Goal: Task Accomplishment & Management: Manage account settings

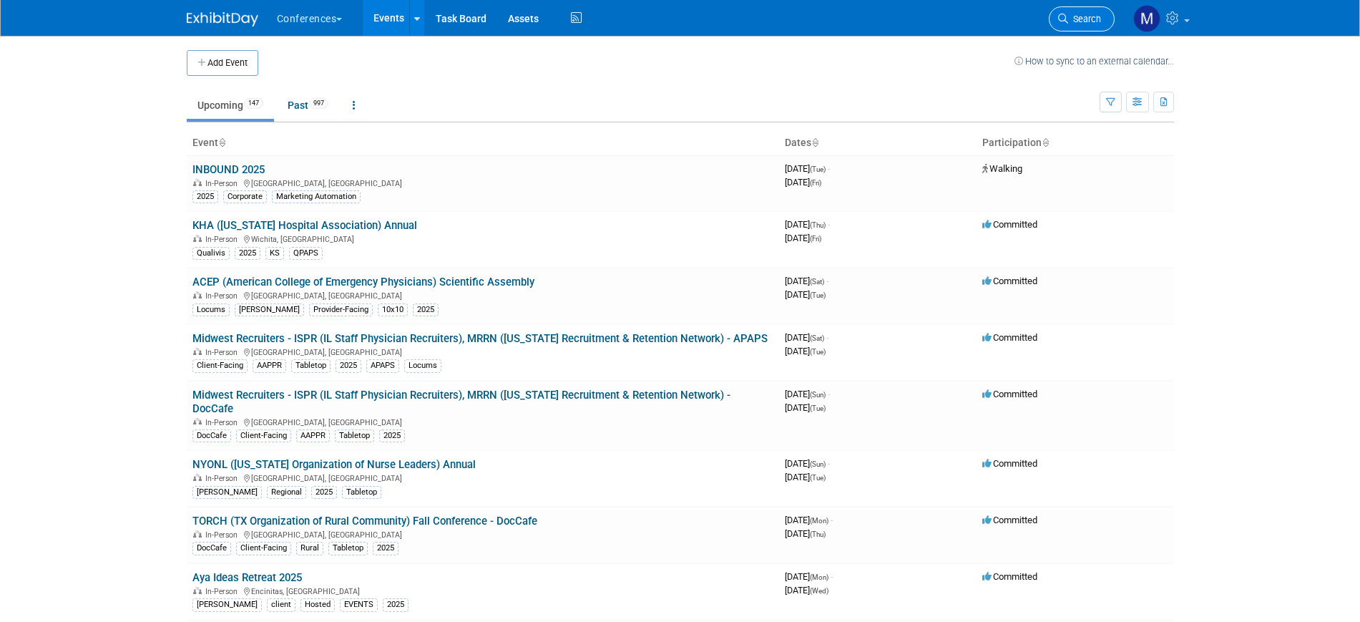
click at [1072, 16] on span "Search" at bounding box center [1084, 19] width 33 height 11
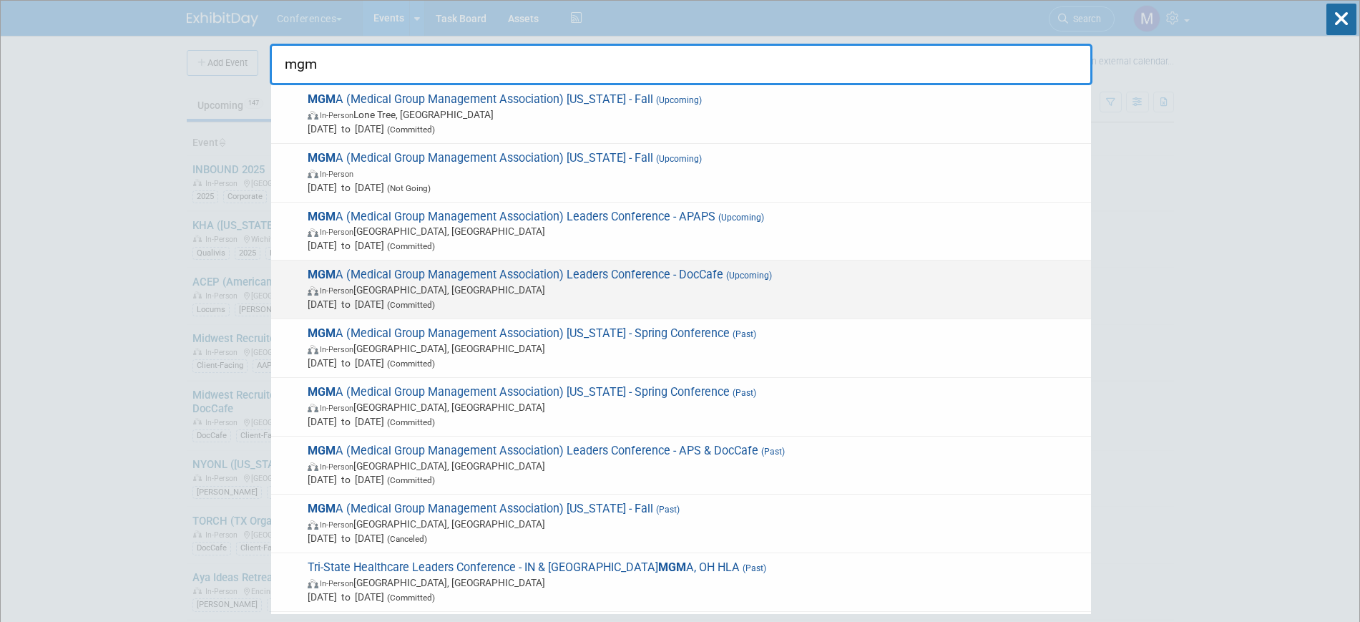
type input "mgm"
click at [688, 273] on span "MGM A (Medical Group Management Association) Leaders Conference - DocCafe (Upco…" at bounding box center [693, 290] width 781 height 44
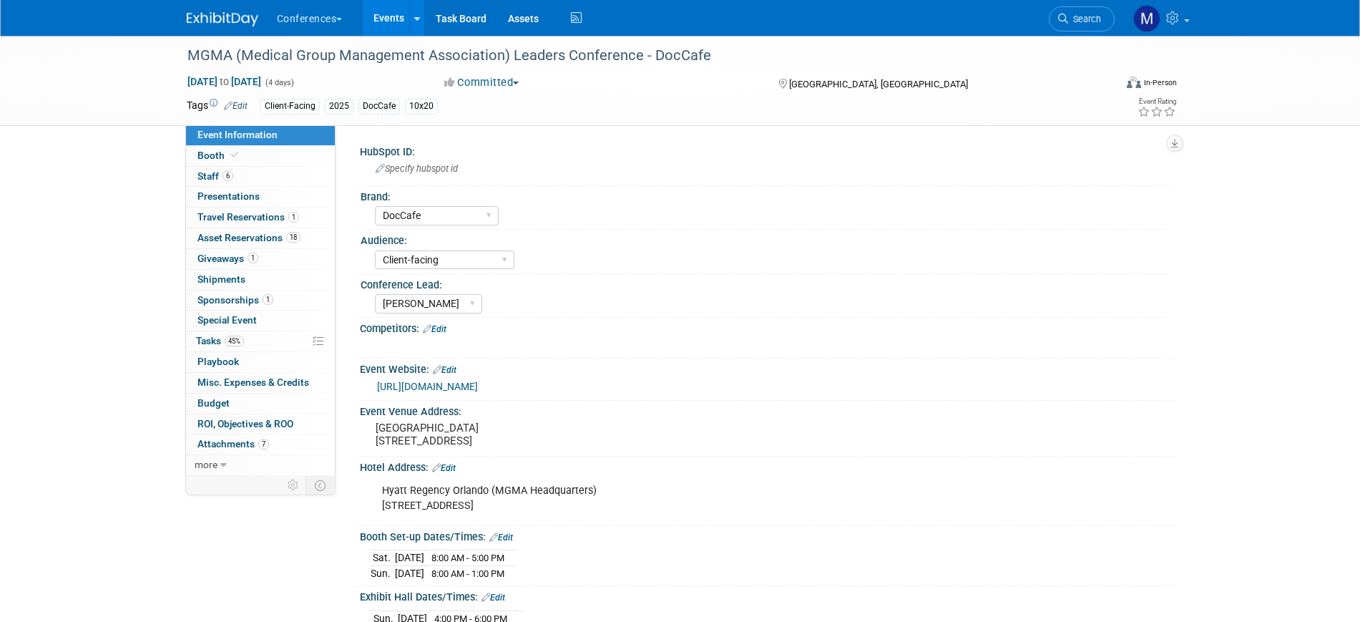
select select "DocCafe"
select select "Client-facing"
select select "Marygrace"
click at [274, 175] on link "6 Staff 6" at bounding box center [260, 177] width 149 height 20
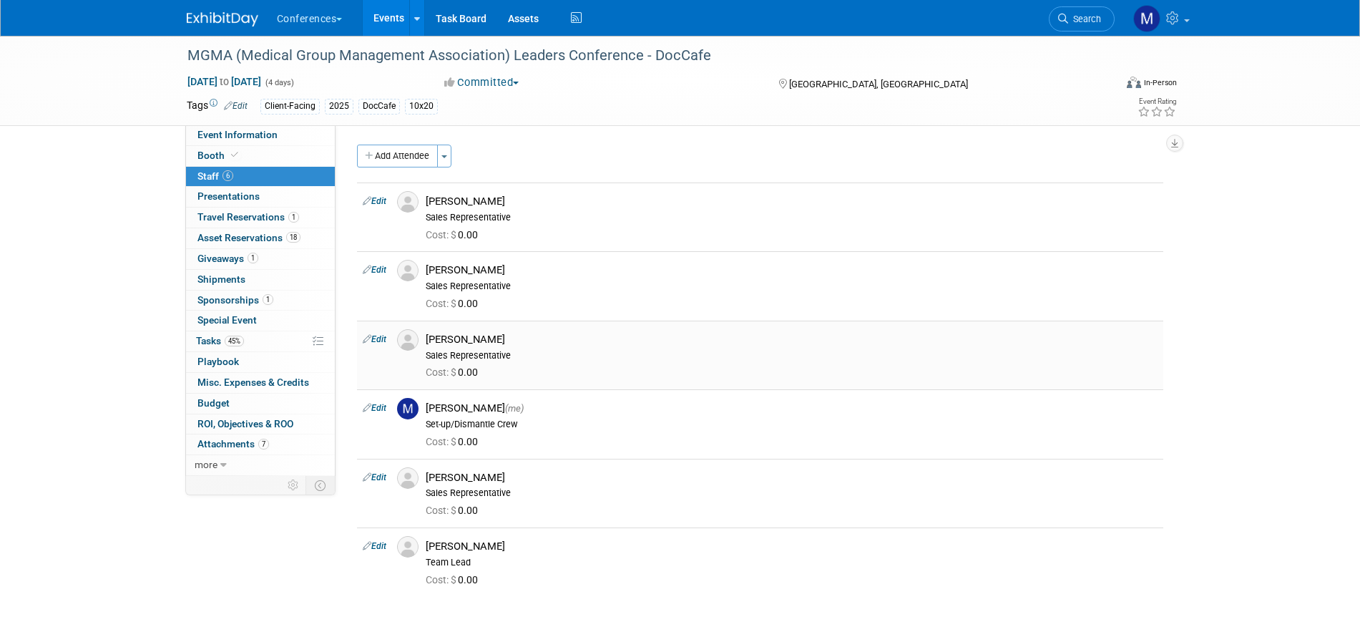
drag, startPoint x: 231, startPoint y: 343, endPoint x: 378, endPoint y: 343, distance: 146.7
click at [231, 343] on span "45%" at bounding box center [234, 341] width 19 height 11
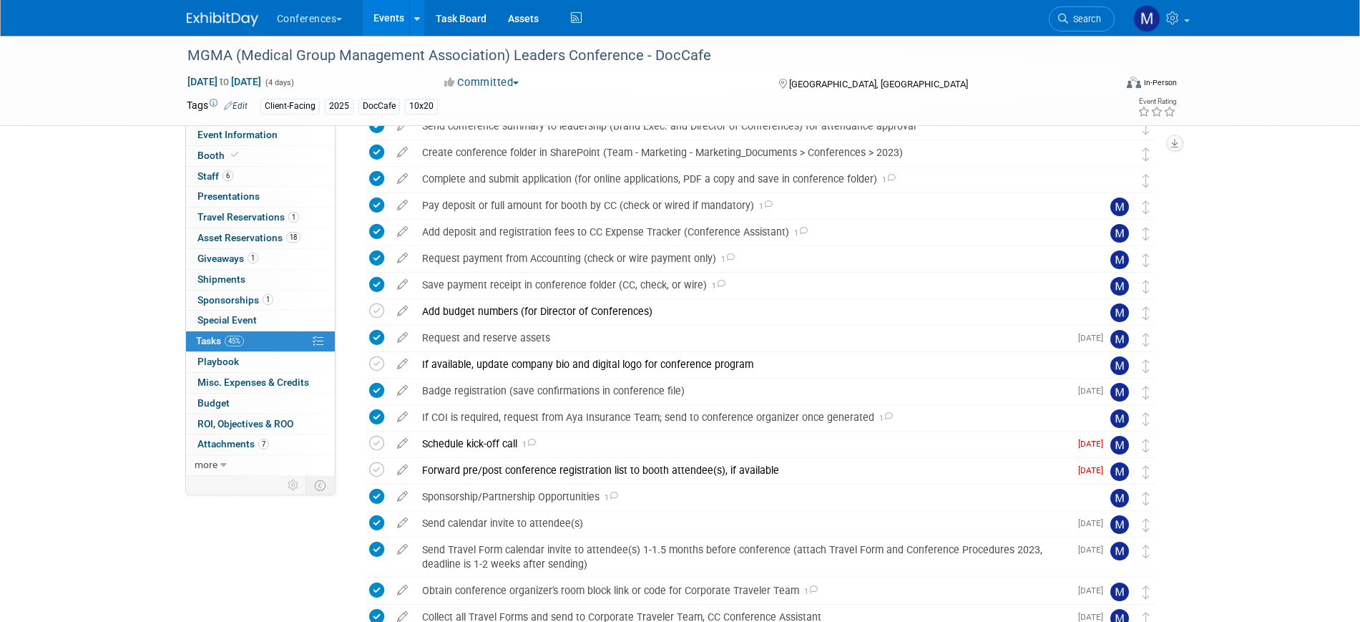
scroll to position [447, 0]
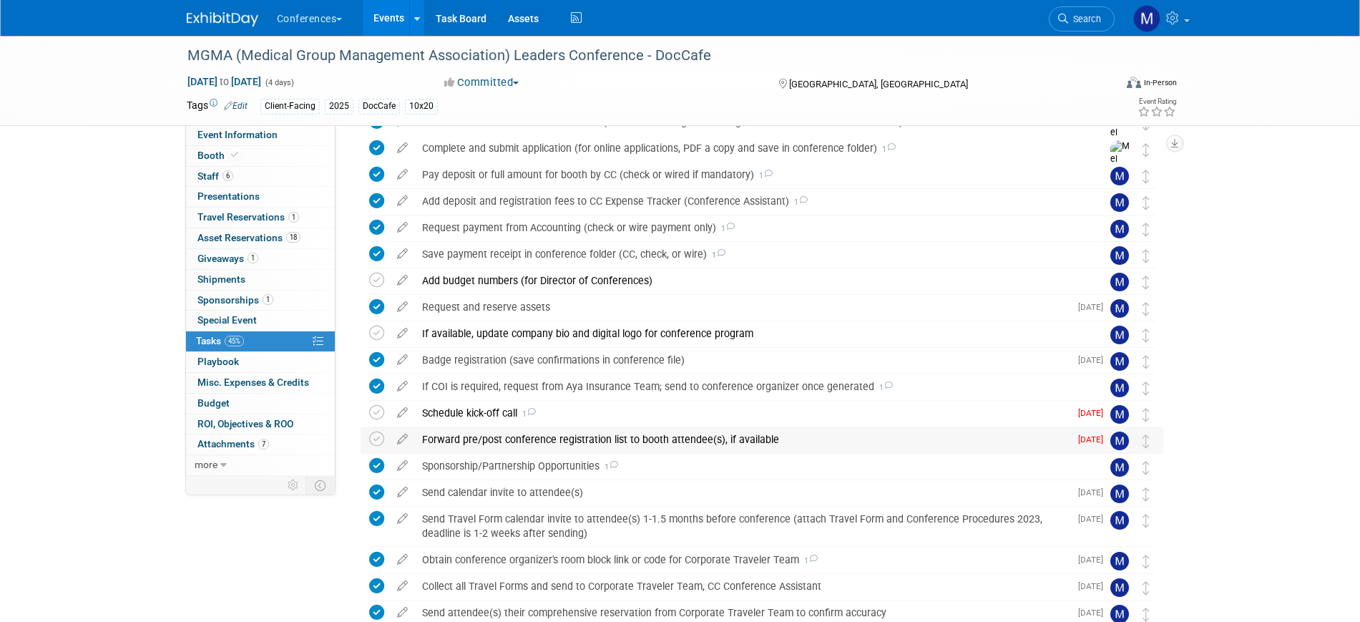
click at [627, 436] on div "Forward pre/post conference registration list to booth attendee(s), if available" at bounding box center [742, 439] width 655 height 24
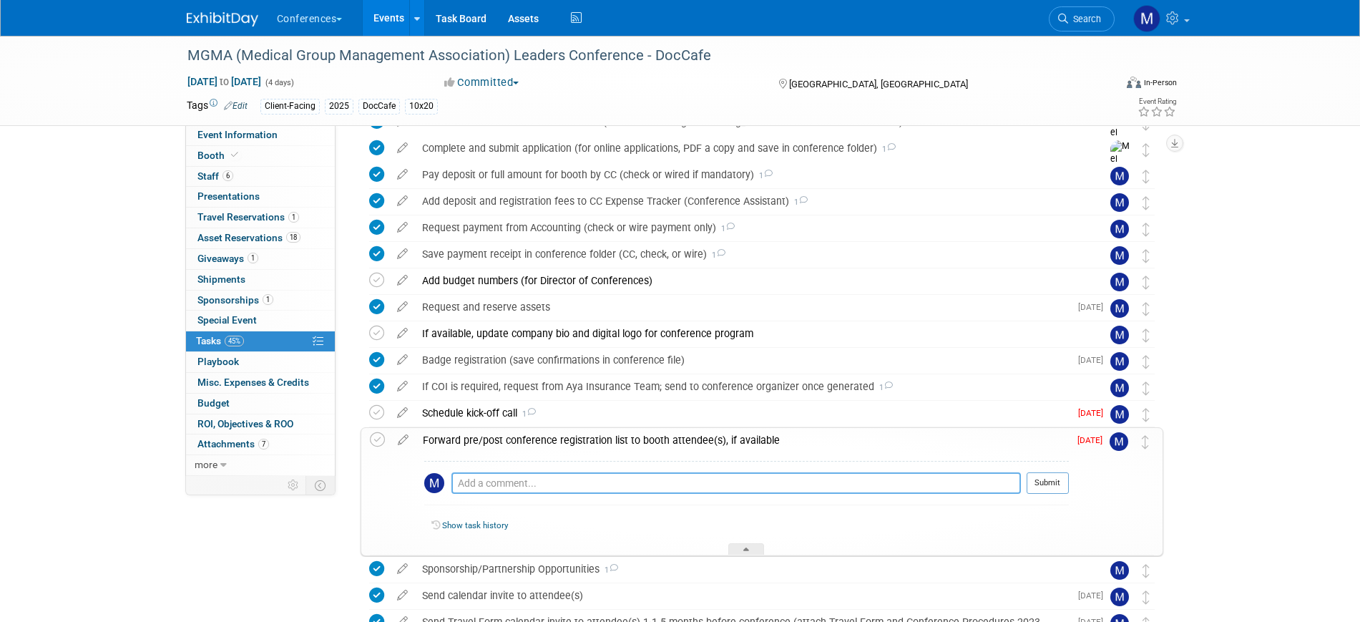
click at [522, 486] on textarea at bounding box center [737, 482] width 570 height 21
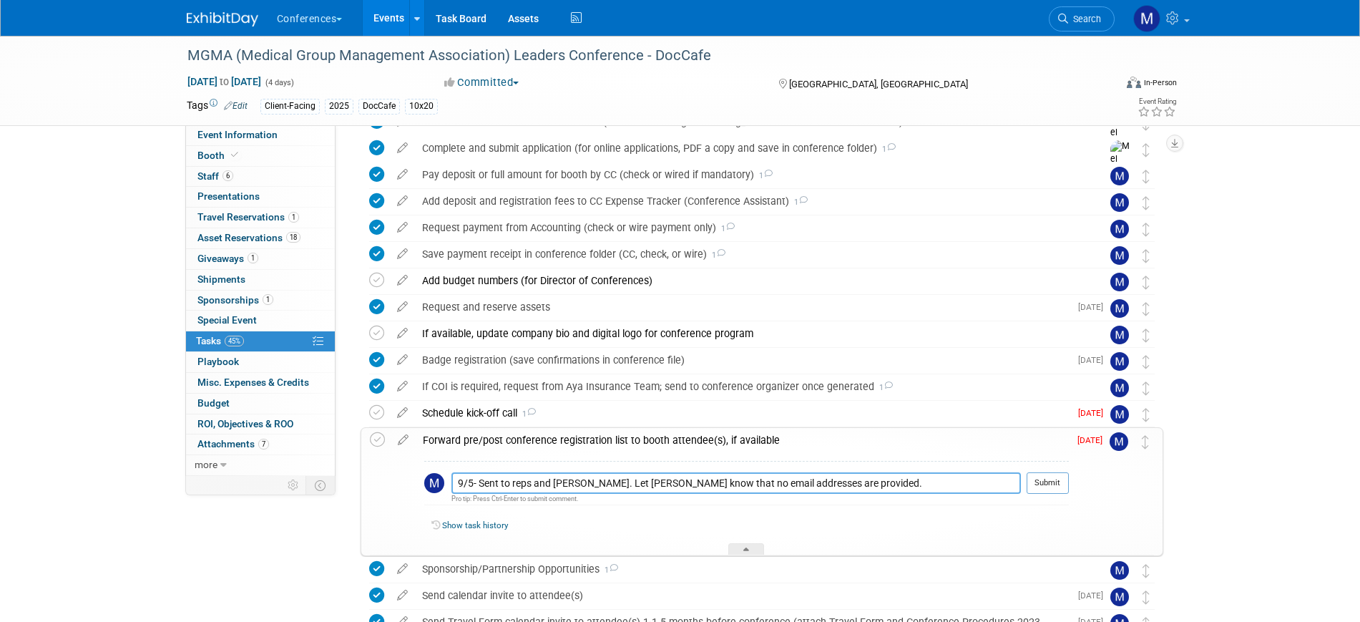
type textarea "9/5- Sent to reps and Jamie. Let Nichole know that no email addresses are provi…"
click at [1027, 470] on div "9/5- Sent to reps and Jamie. Let Nichole know that no email addresses are provi…" at bounding box center [746, 487] width 645 height 52
click at [1037, 487] on button "Submit" at bounding box center [1048, 482] width 42 height 21
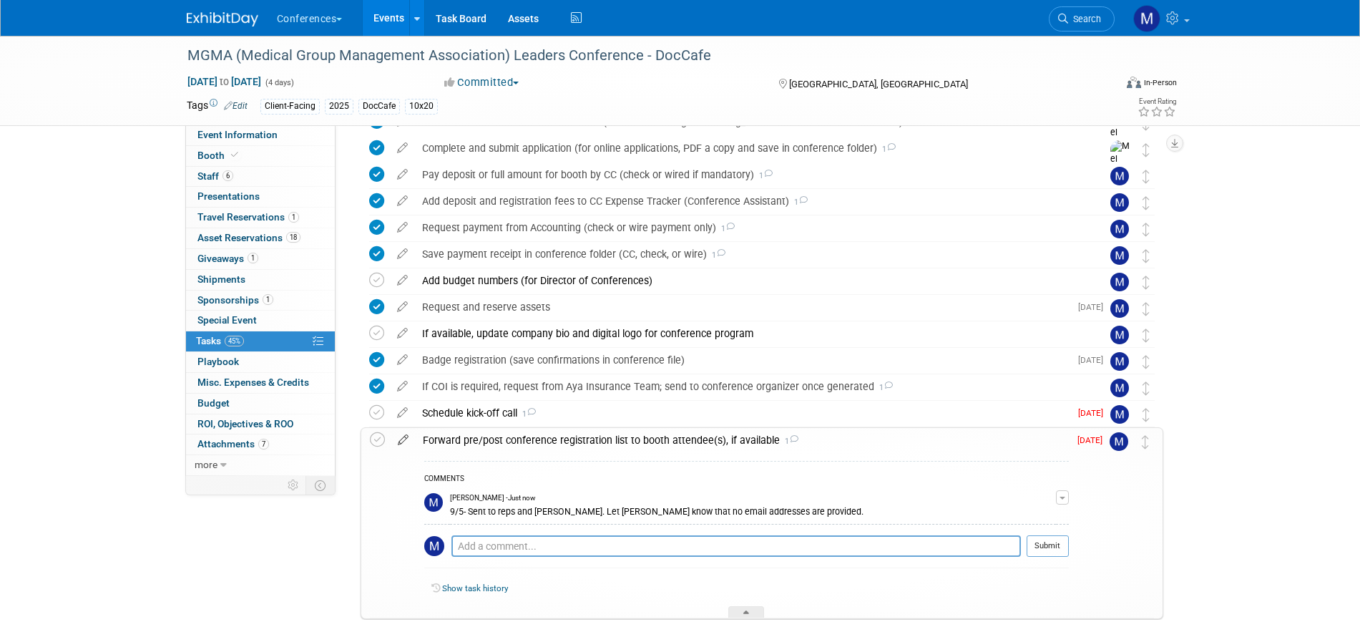
click at [399, 439] on icon at bounding box center [403, 437] width 25 height 18
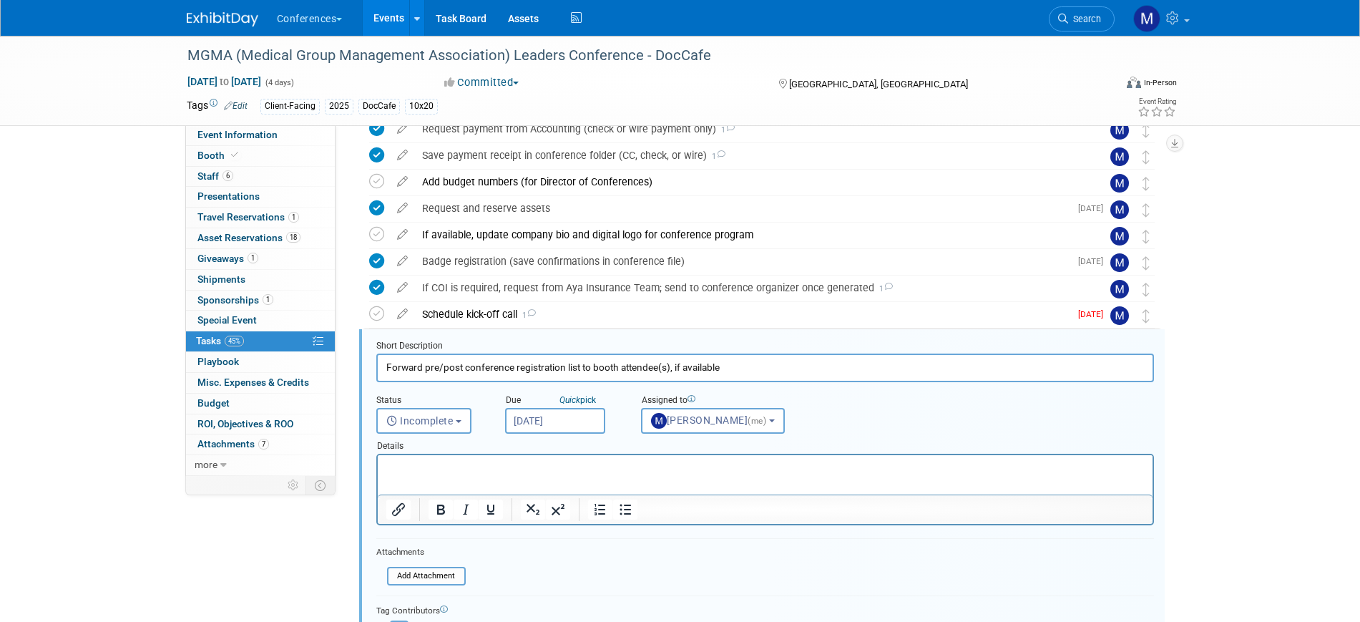
scroll to position [0, 0]
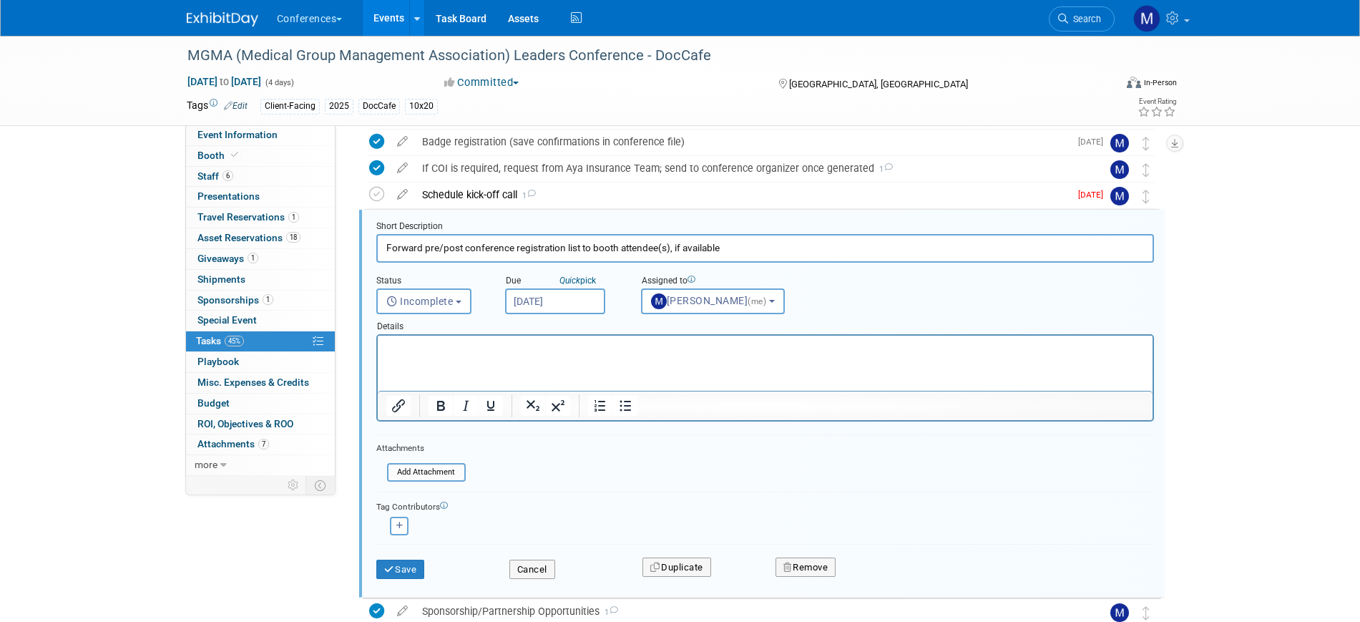
click at [545, 303] on input "Aug 29, 2025" at bounding box center [555, 301] width 100 height 26
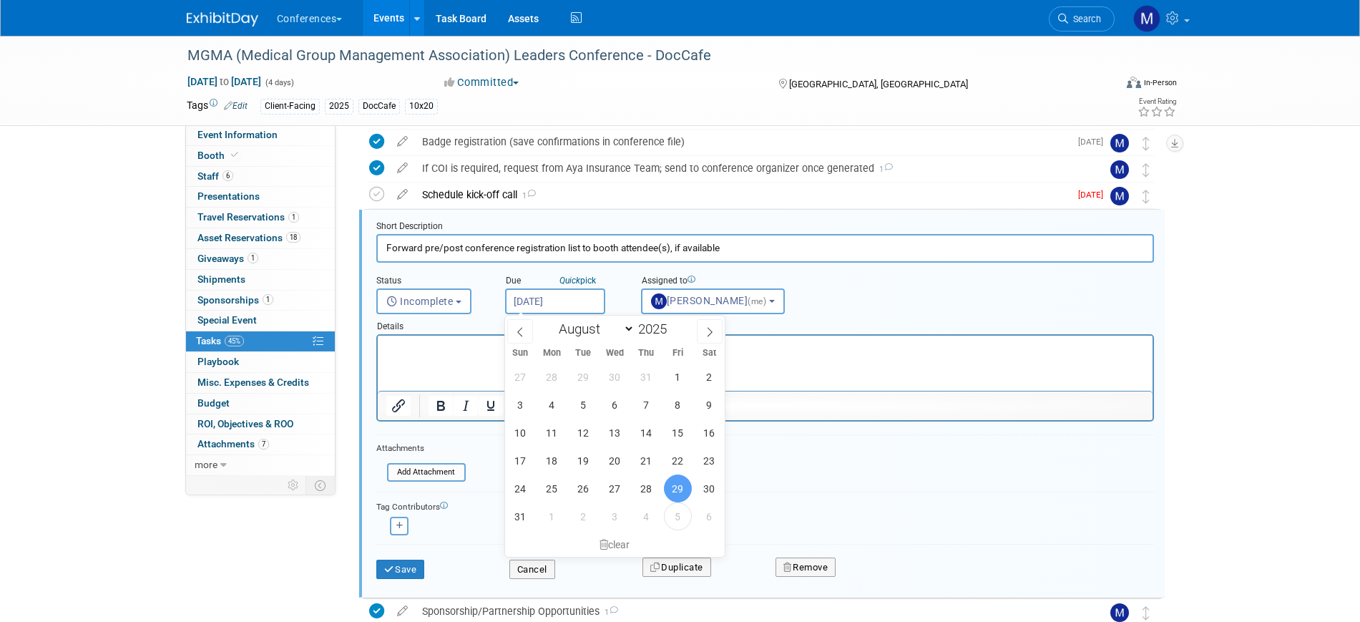
drag, startPoint x: 614, startPoint y: 540, endPoint x: 560, endPoint y: 550, distance: 54.6
click at [614, 540] on div "clear" at bounding box center [615, 544] width 220 height 24
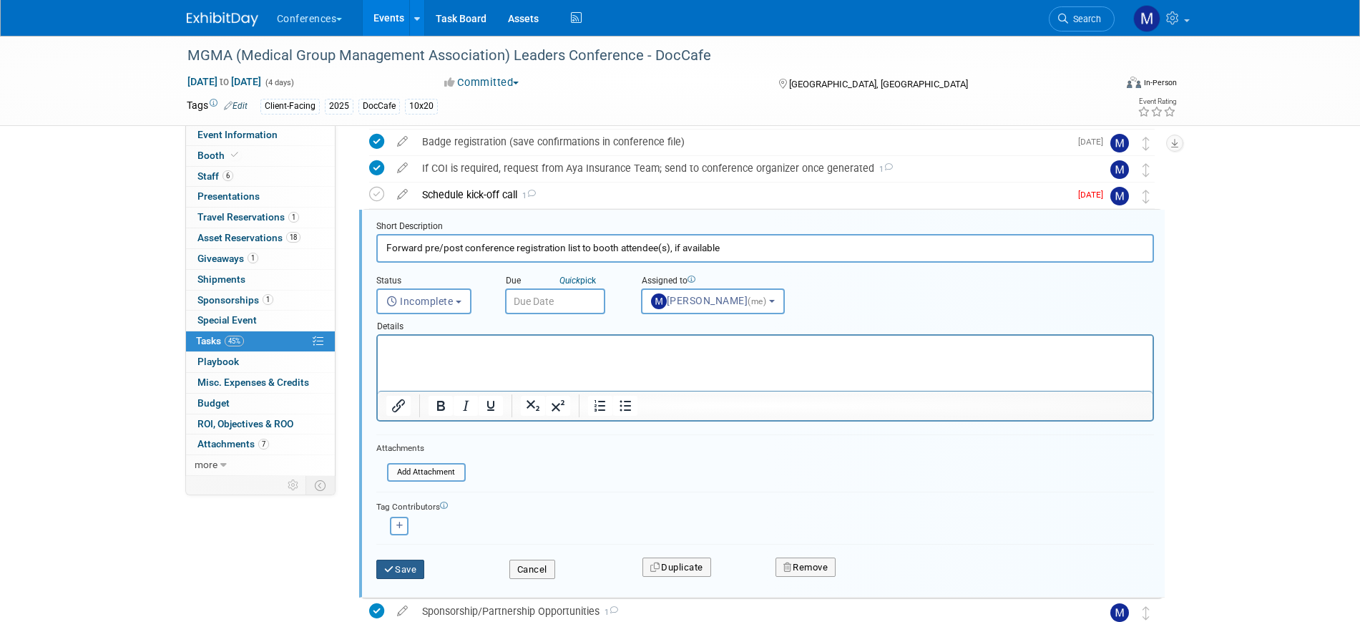
click at [415, 568] on button "Save" at bounding box center [400, 570] width 49 height 20
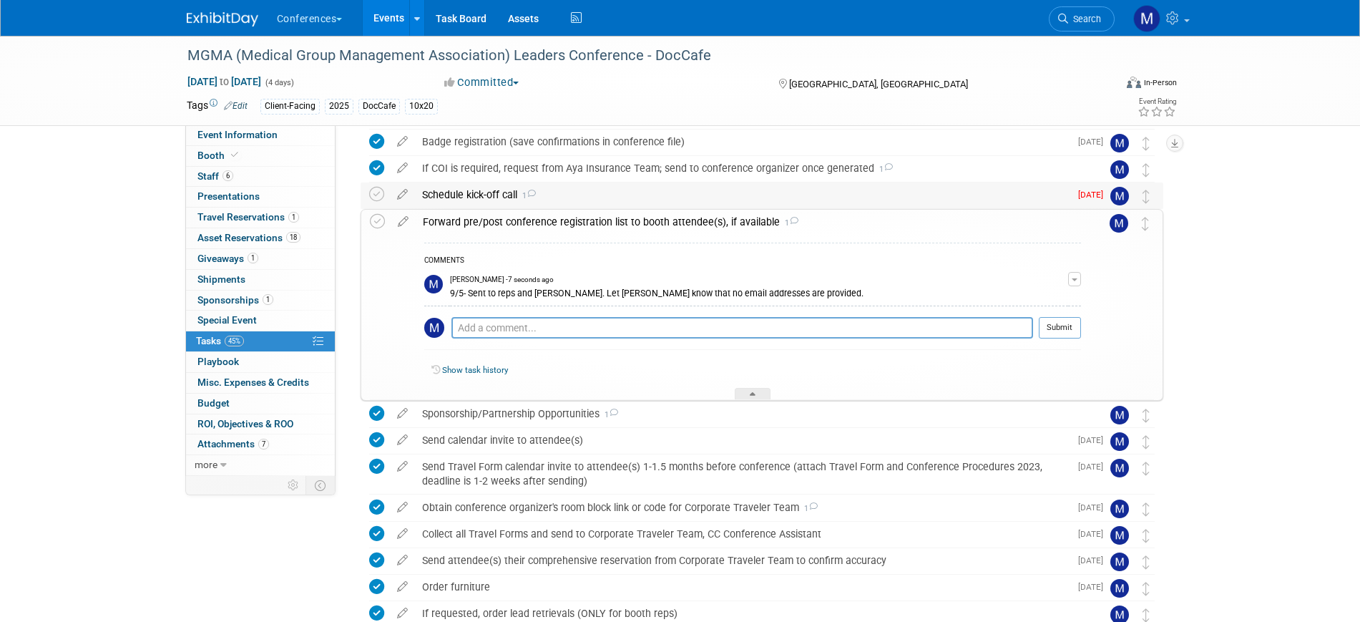
click at [497, 194] on div "Schedule kick-off call 1" at bounding box center [742, 194] width 655 height 24
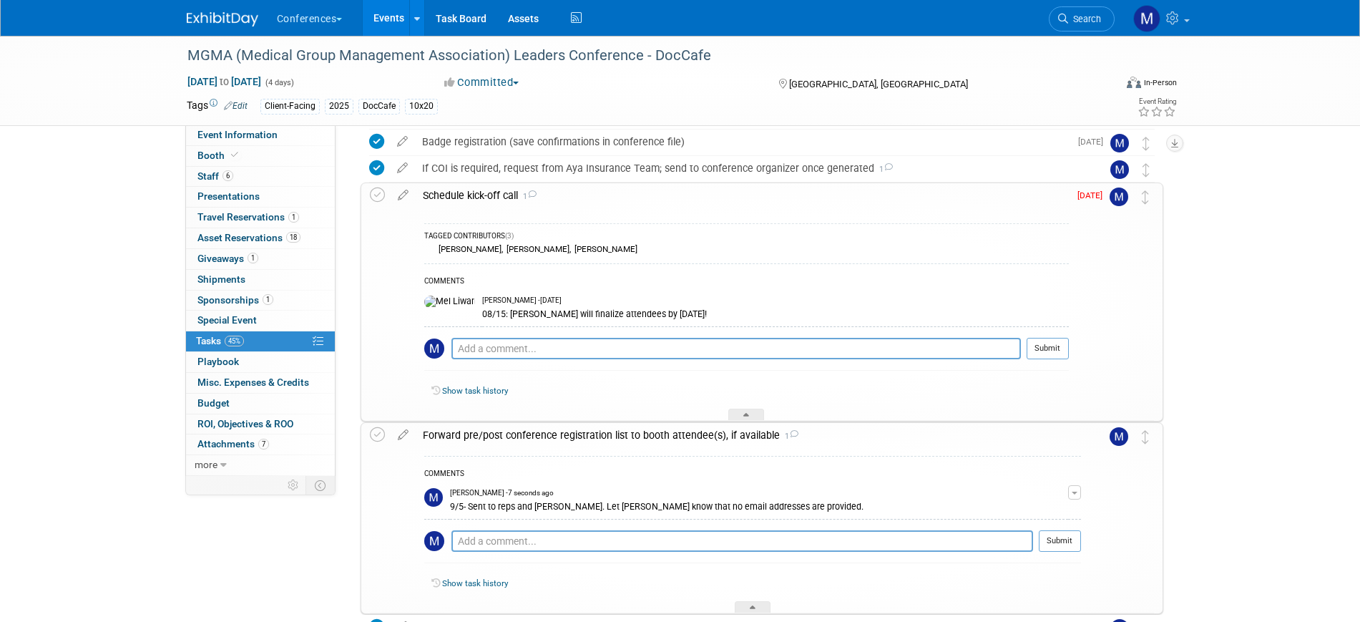
click at [497, 193] on div "Schedule kick-off call 1" at bounding box center [742, 195] width 653 height 24
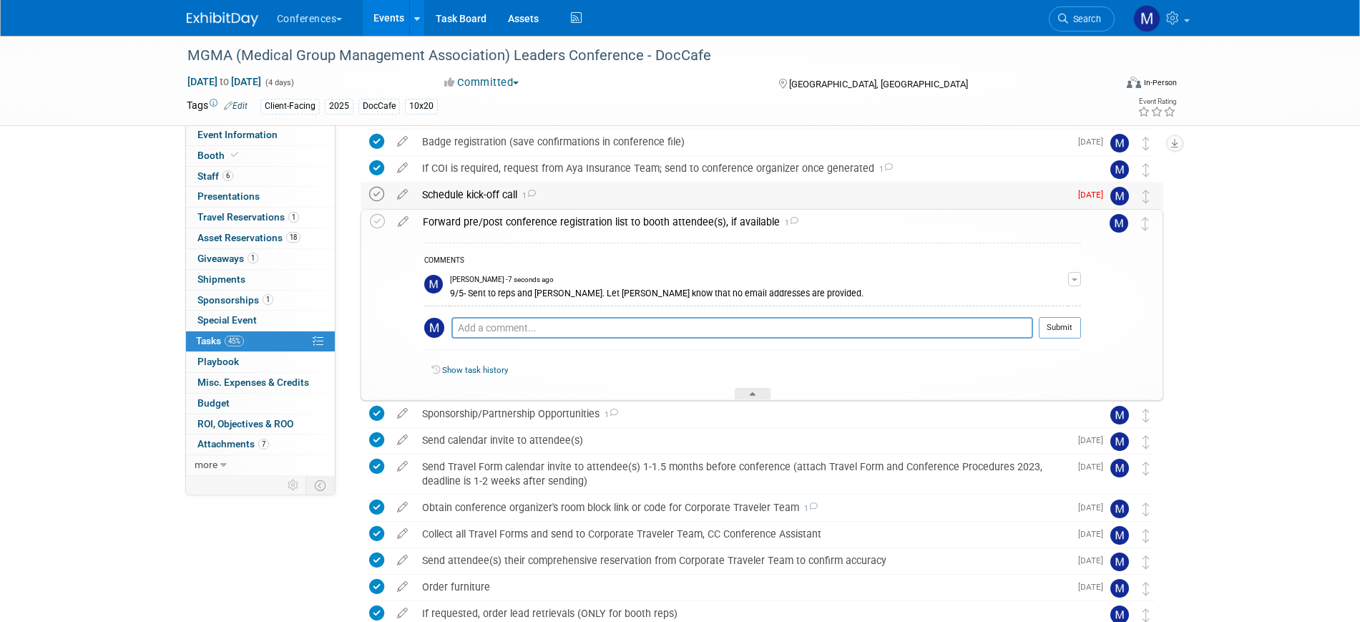
click at [380, 192] on icon at bounding box center [376, 194] width 15 height 15
click at [235, 135] on span "Event Information" at bounding box center [237, 134] width 80 height 11
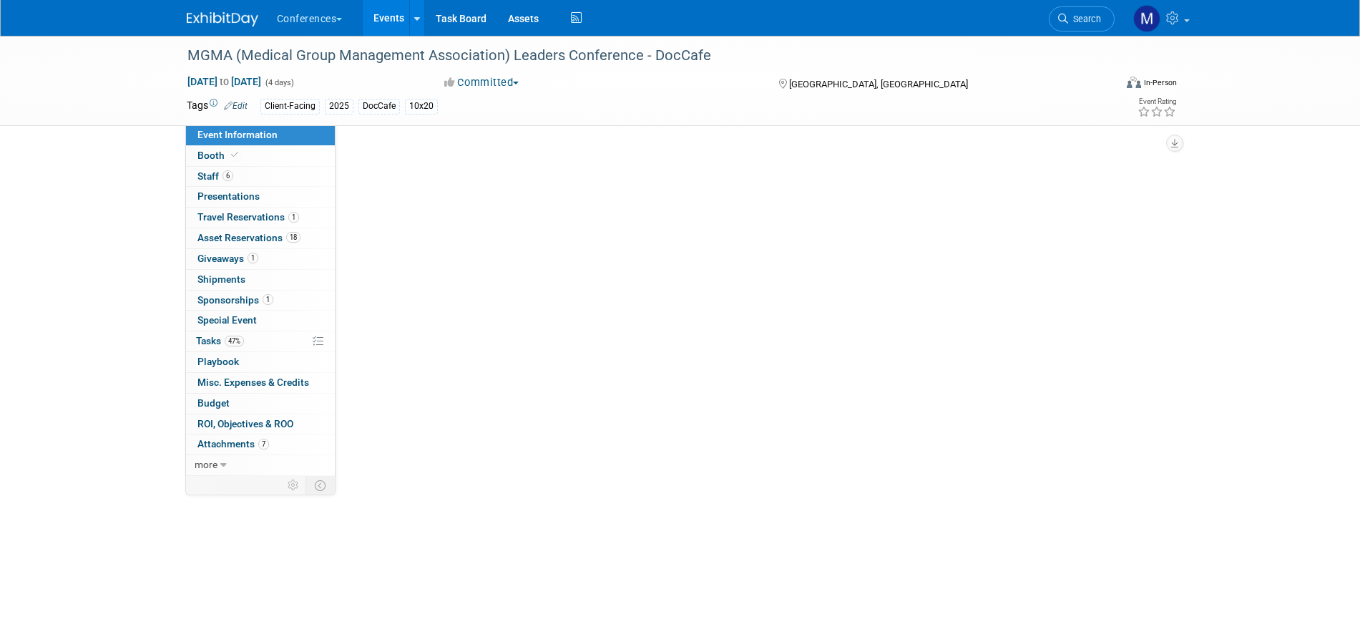
select select "DocCafe"
select select "Client-facing"
select select "Marygrace"
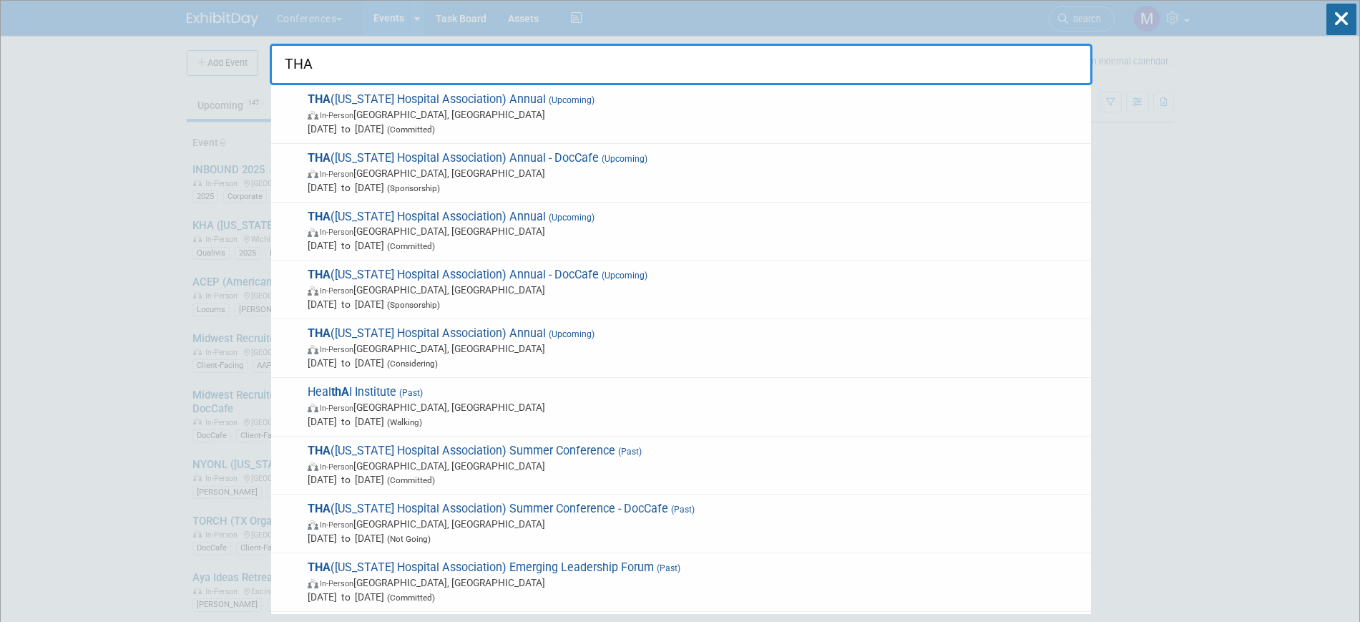
type input "THA"
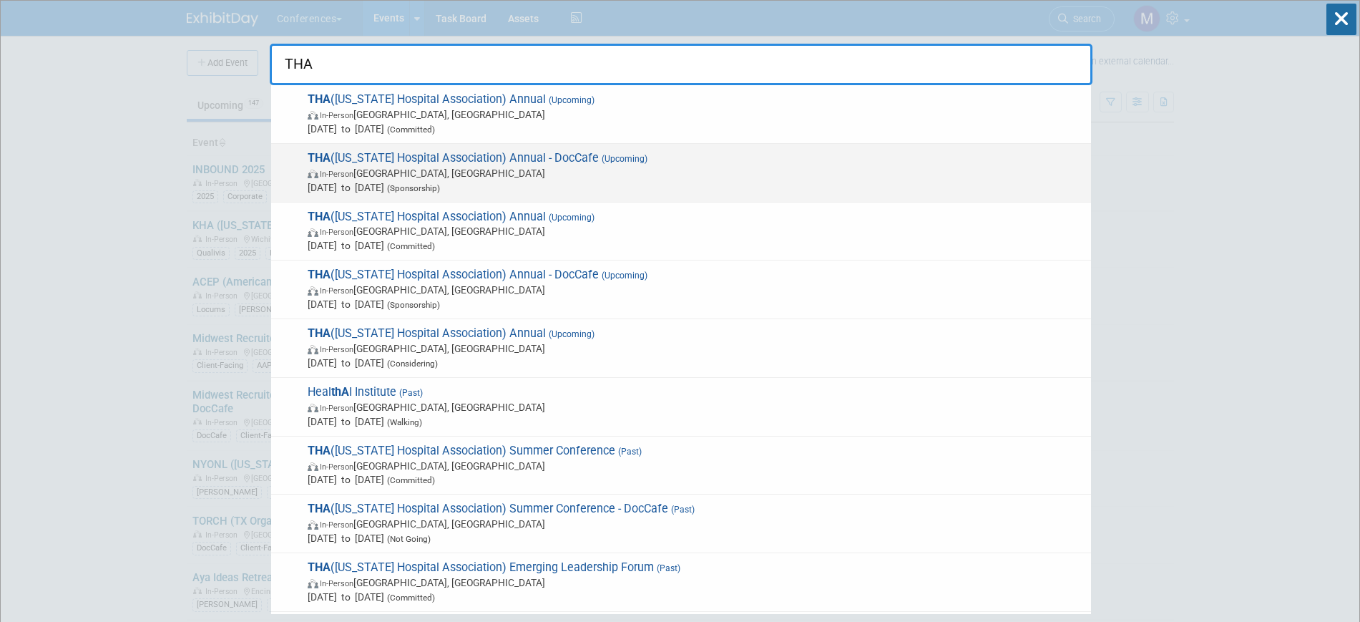
click at [565, 164] on span "THA ([US_STATE] Hospital Association) Annual - DocCafe (Upcoming) In-Person [GE…" at bounding box center [693, 173] width 781 height 44
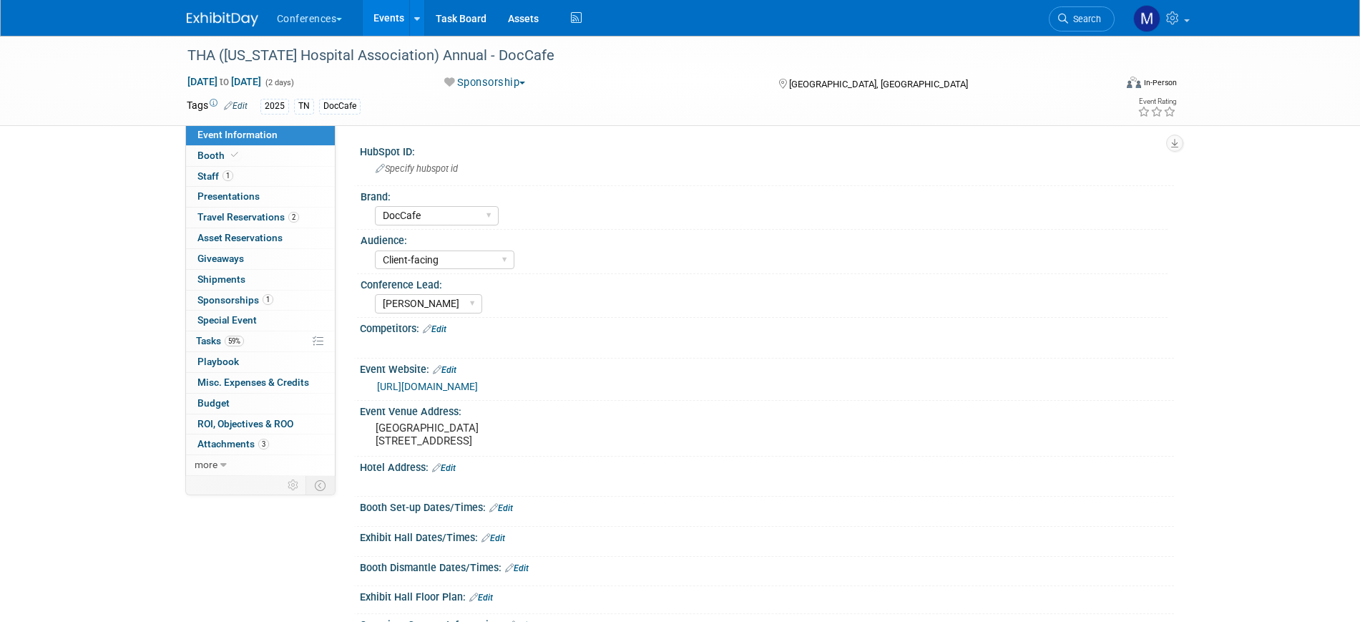
select select "DocCafe"
select select "Client-facing"
select select "Marygrace"
drag, startPoint x: 238, startPoint y: 338, endPoint x: 431, endPoint y: 358, distance: 194.2
click at [238, 338] on span "59%" at bounding box center [234, 341] width 19 height 11
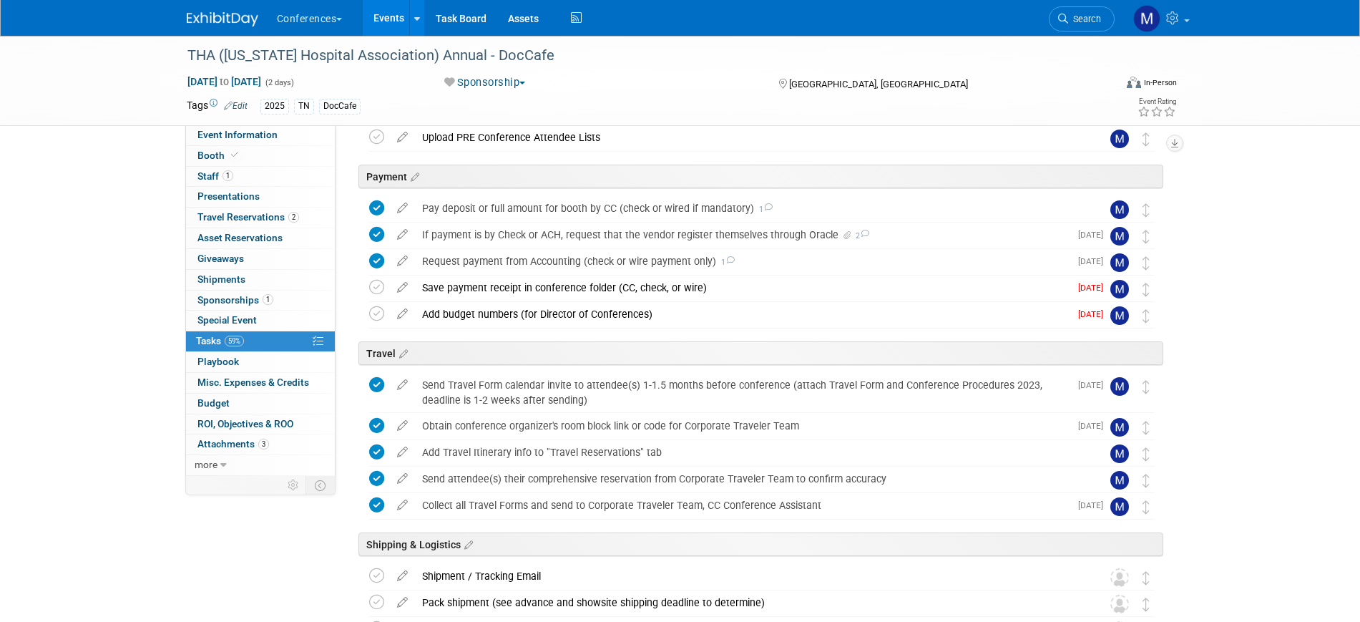
scroll to position [179, 0]
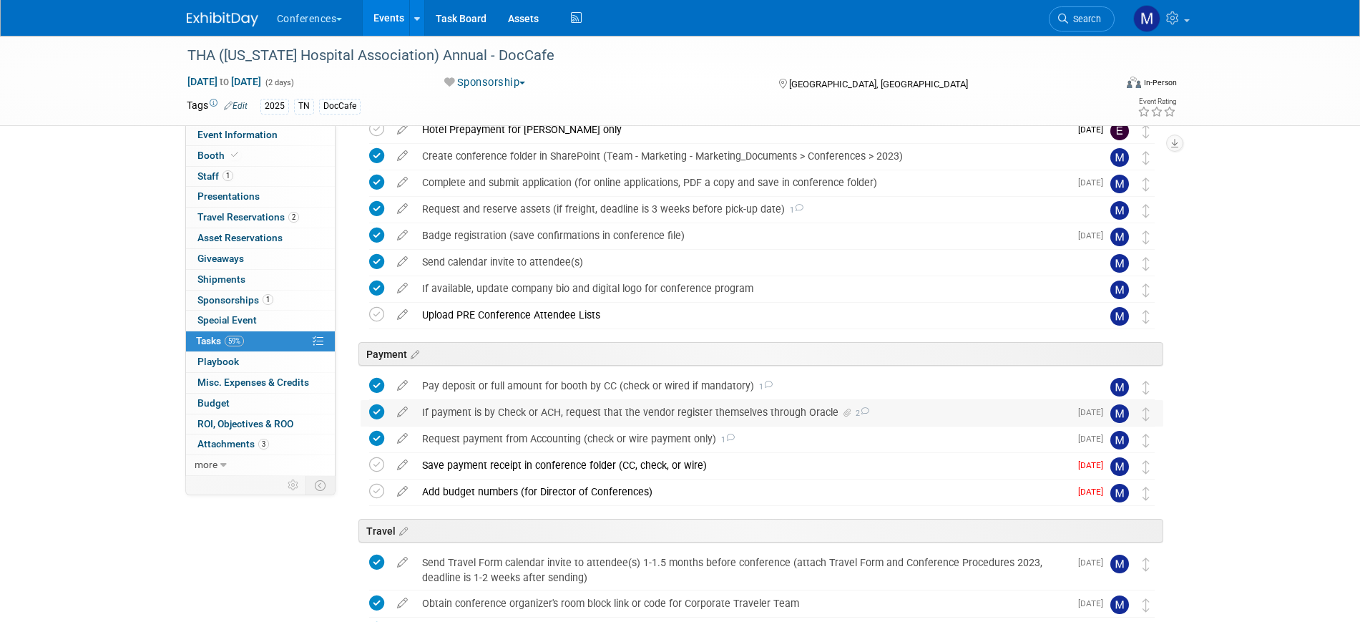
click at [597, 402] on div "If payment is by Check or ACH, request that the vendor register themselves thro…" at bounding box center [742, 412] width 655 height 24
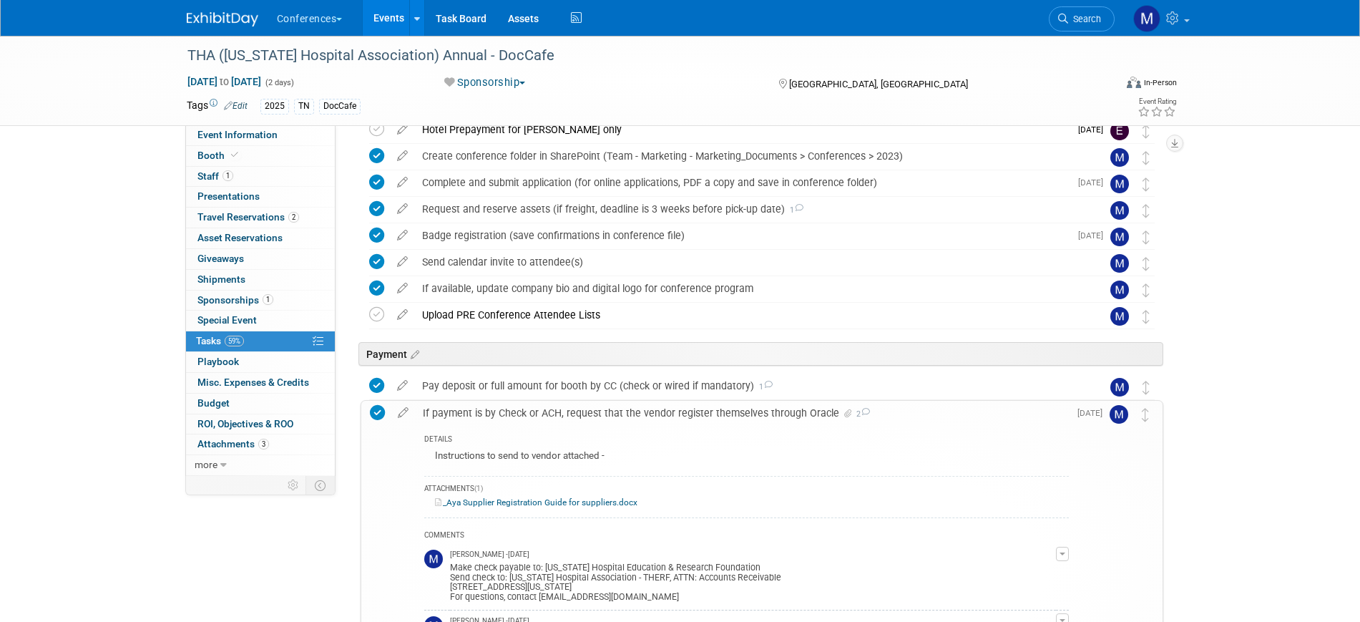
scroll to position [268, 0]
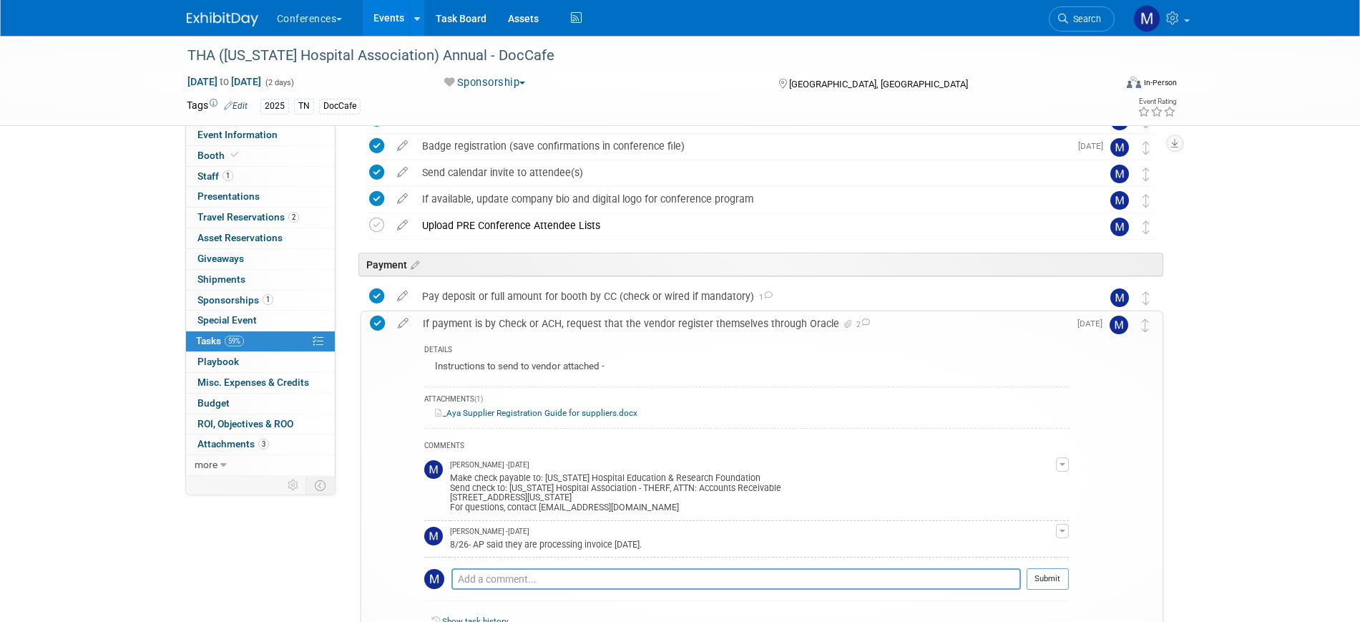
click at [606, 323] on div "If payment is by Check or ACH, request that the vendor register themselves thro…" at bounding box center [742, 323] width 653 height 24
